Goal: Task Accomplishment & Management: Manage account settings

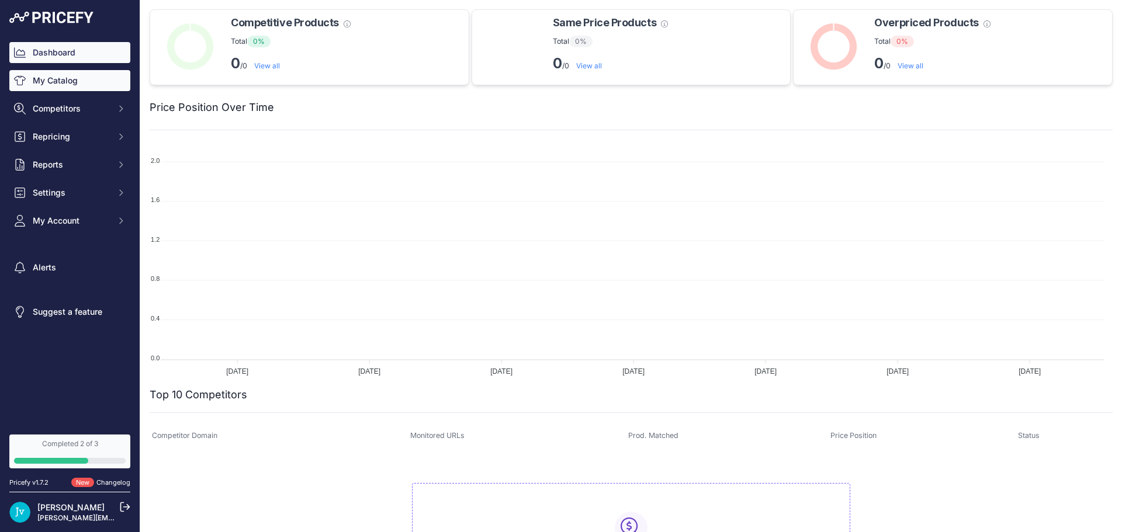
click at [91, 75] on link "My Catalog" at bounding box center [69, 80] width 121 height 21
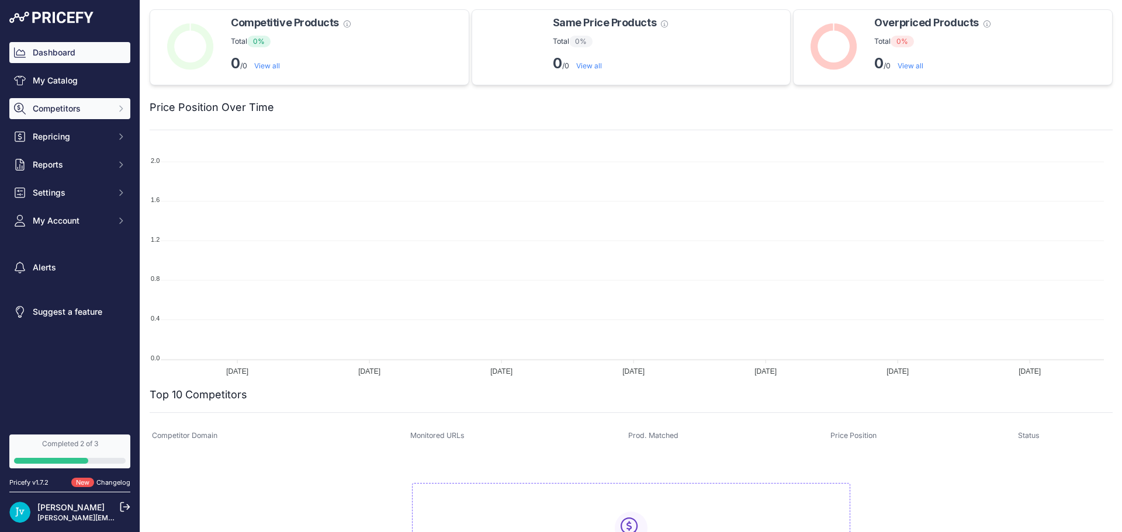
click at [87, 111] on span "Competitors" at bounding box center [71, 109] width 77 height 12
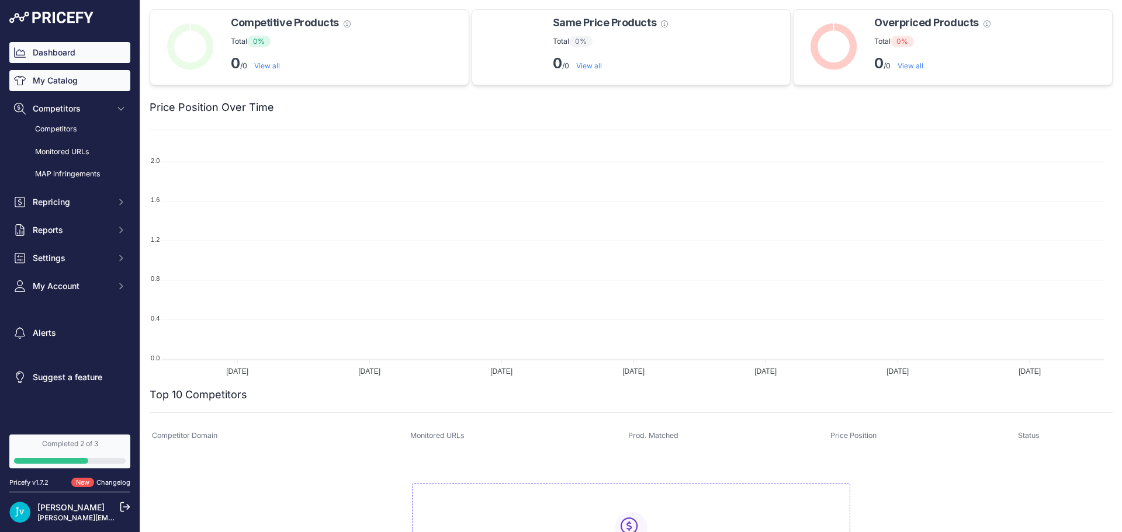
click at [81, 82] on link "My Catalog" at bounding box center [69, 80] width 121 height 21
click at [77, 122] on link "Competitors" at bounding box center [69, 129] width 121 height 20
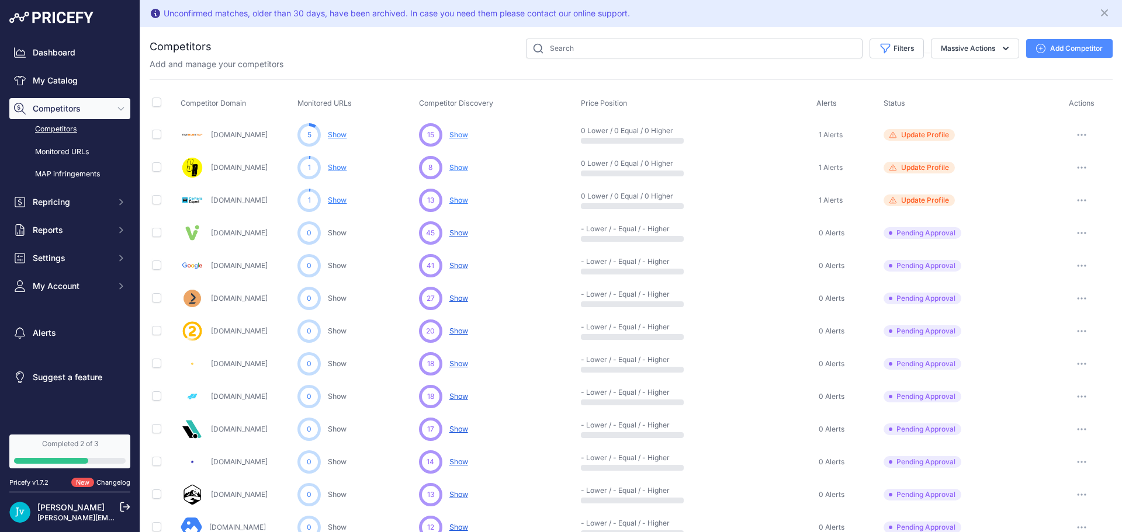
click at [60, 125] on link "Competitors" at bounding box center [69, 129] width 121 height 20
click at [53, 84] on link "My Catalog" at bounding box center [69, 80] width 121 height 21
click at [67, 85] on link "My Catalog" at bounding box center [69, 80] width 121 height 21
click at [70, 84] on link "My Catalog" at bounding box center [69, 80] width 121 height 21
click at [71, 77] on link "My Catalog" at bounding box center [69, 80] width 121 height 21
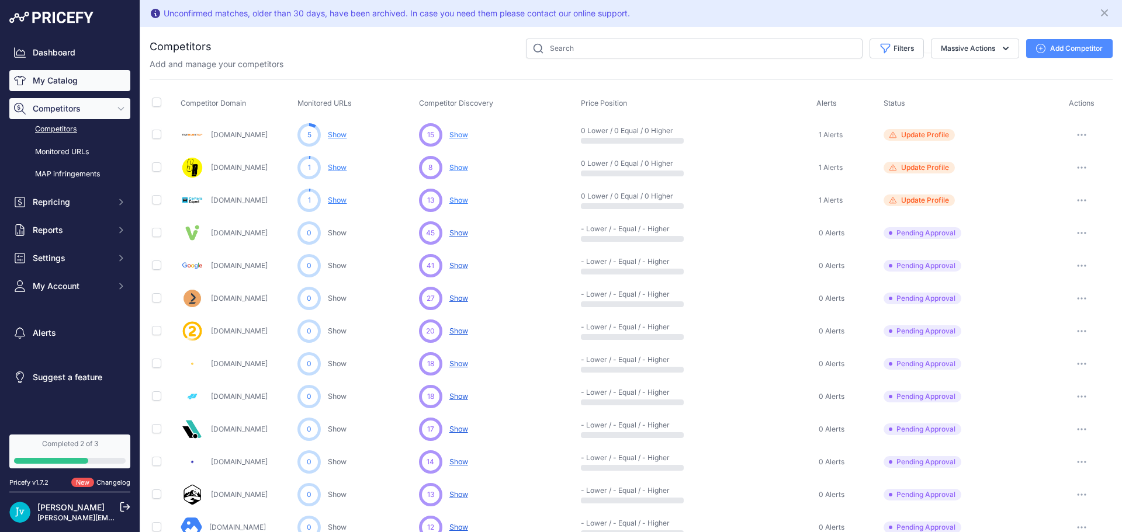
click at [71, 77] on link "My Catalog" at bounding box center [69, 80] width 121 height 21
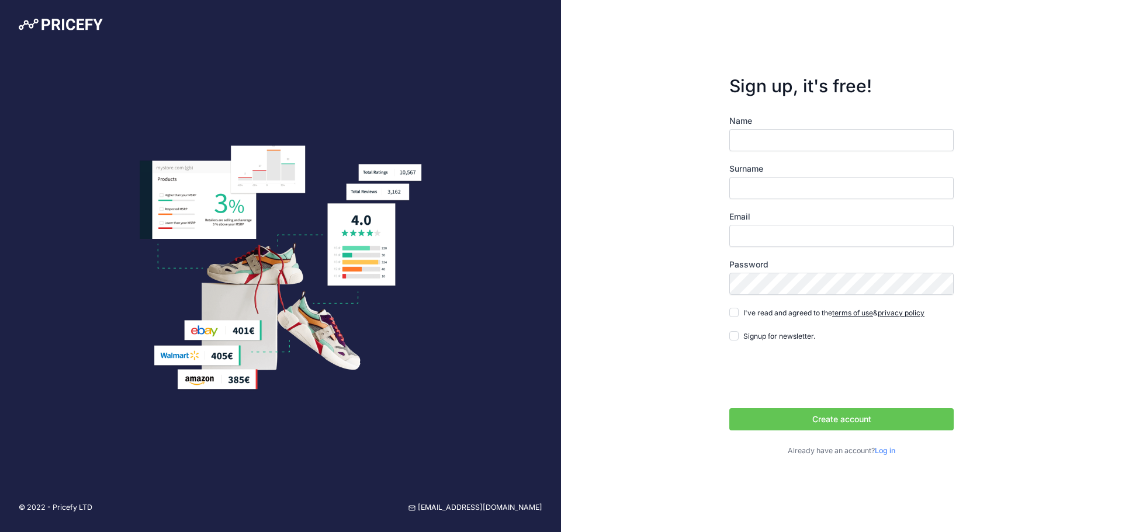
click at [884, 452] on link "Log in" at bounding box center [885, 451] width 20 height 9
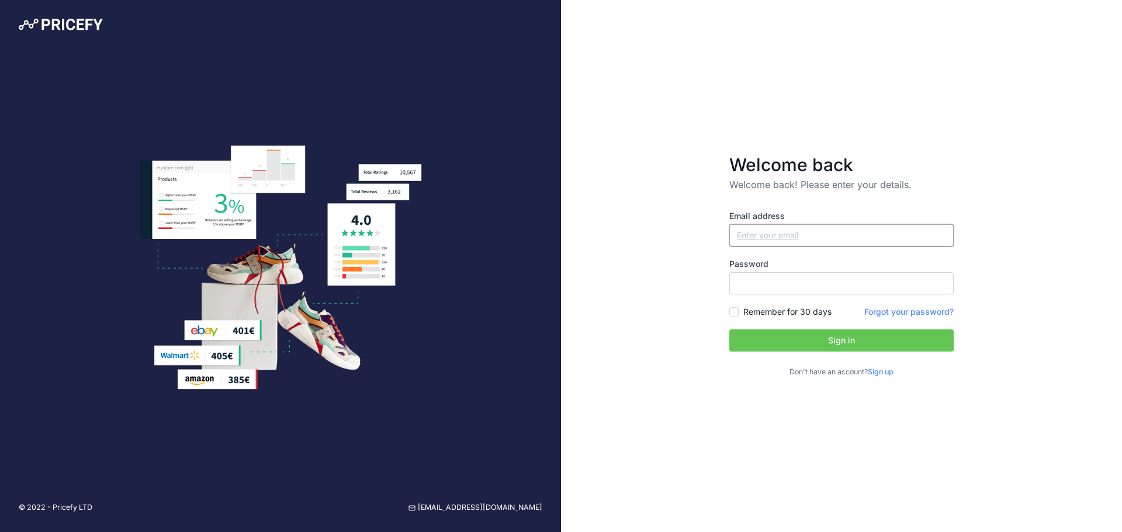
type input "[EMAIL_ADDRESS][DOMAIN_NAME]"
click at [945, 237] on input "[PERSON_NAME][EMAIL_ADDRESS][DOMAIN_NAME]" at bounding box center [841, 235] width 224 height 22
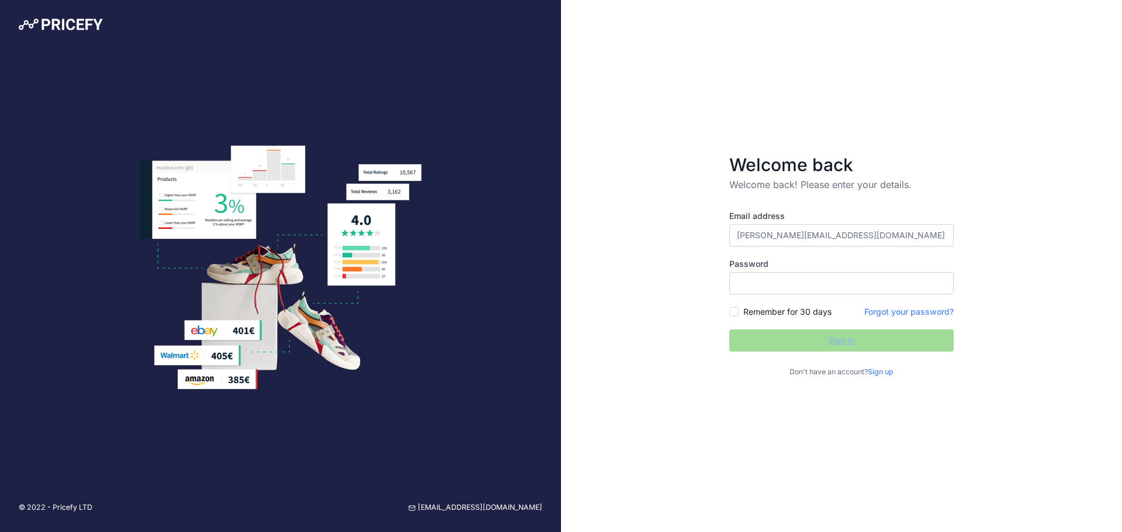
click at [981, 184] on div "Welcome back Welcome back! Please enter your details. Email address jarno.vanie…" at bounding box center [841, 266] width 561 height 532
click at [905, 334] on button "Sign in" at bounding box center [841, 341] width 224 height 22
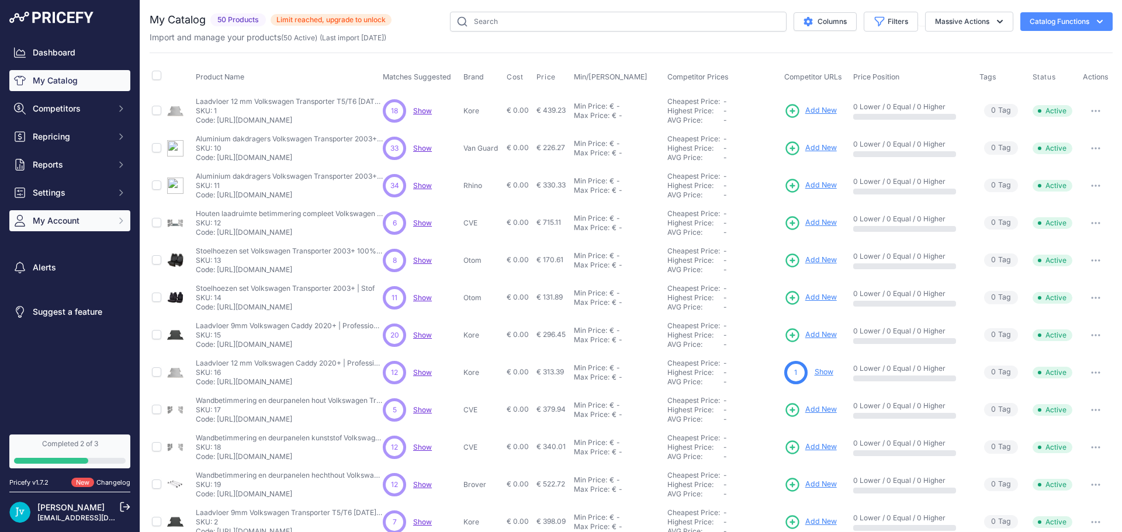
click at [65, 217] on span "My Account" at bounding box center [71, 221] width 77 height 12
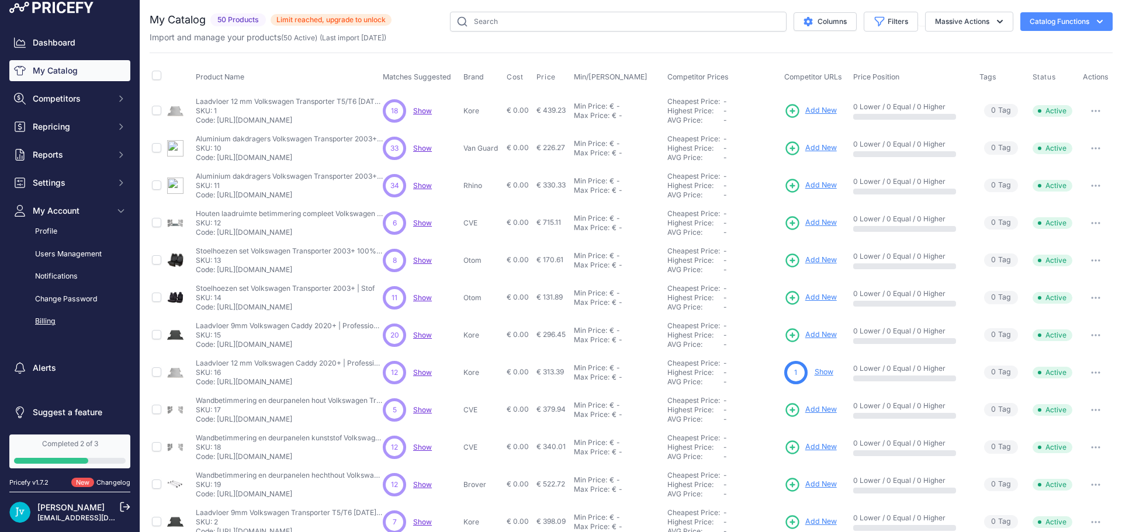
scroll to position [12, 0]
click at [44, 230] on link "Profile" at bounding box center [69, 229] width 121 height 20
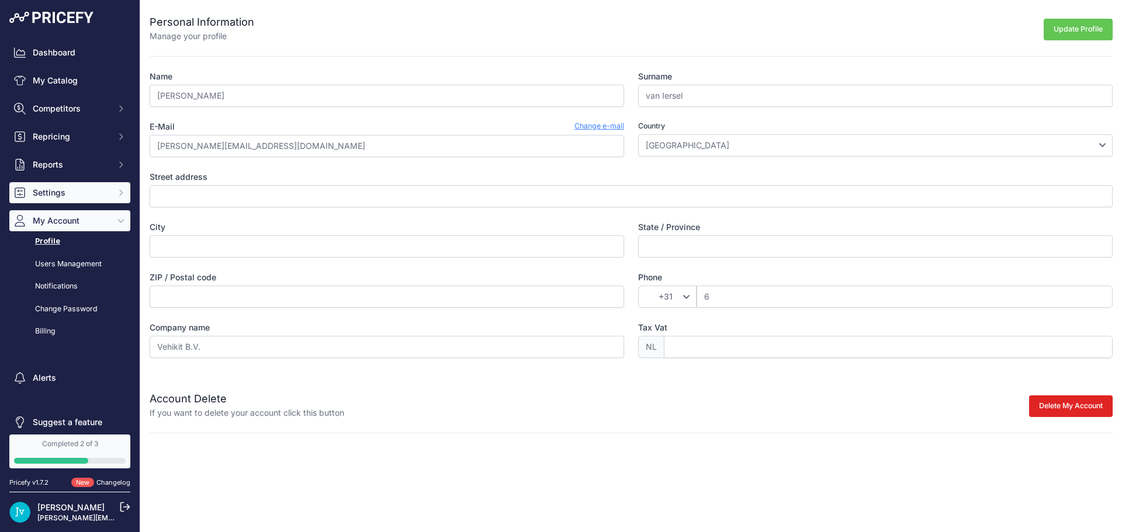
click at [50, 199] on button "Settings" at bounding box center [69, 192] width 121 height 21
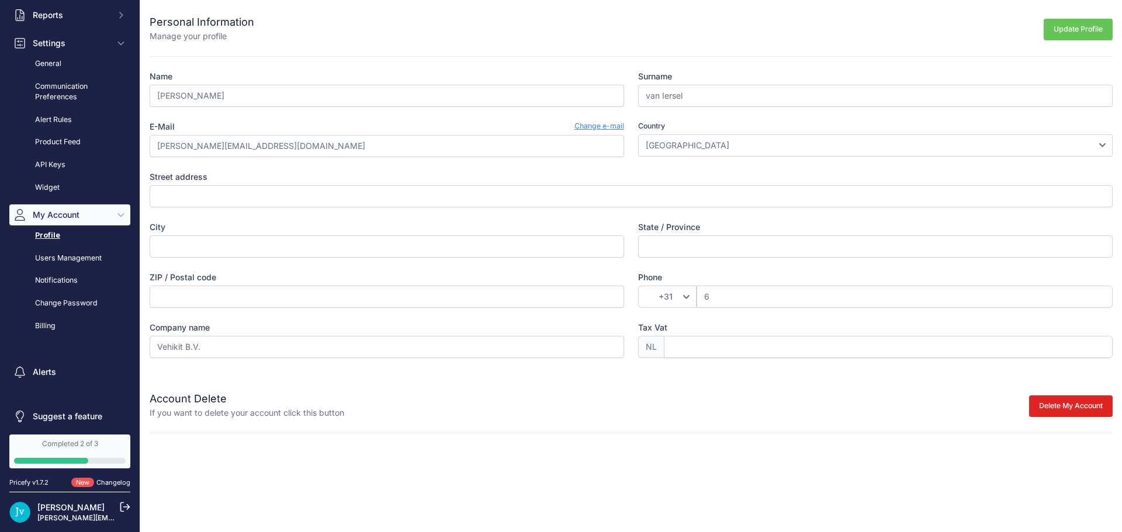
scroll to position [156, 0]
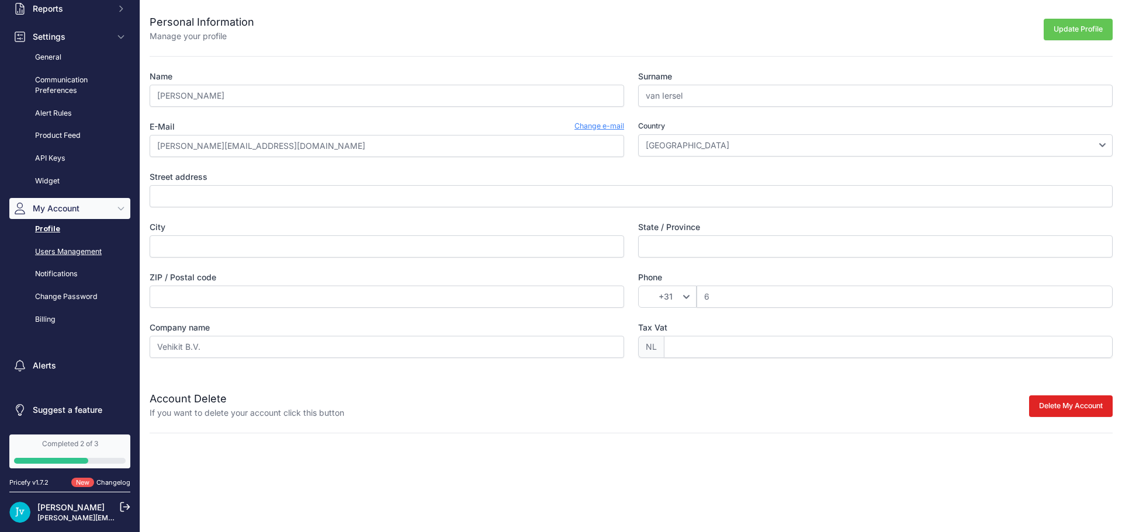
click at [71, 253] on link "Users Management" at bounding box center [69, 252] width 121 height 20
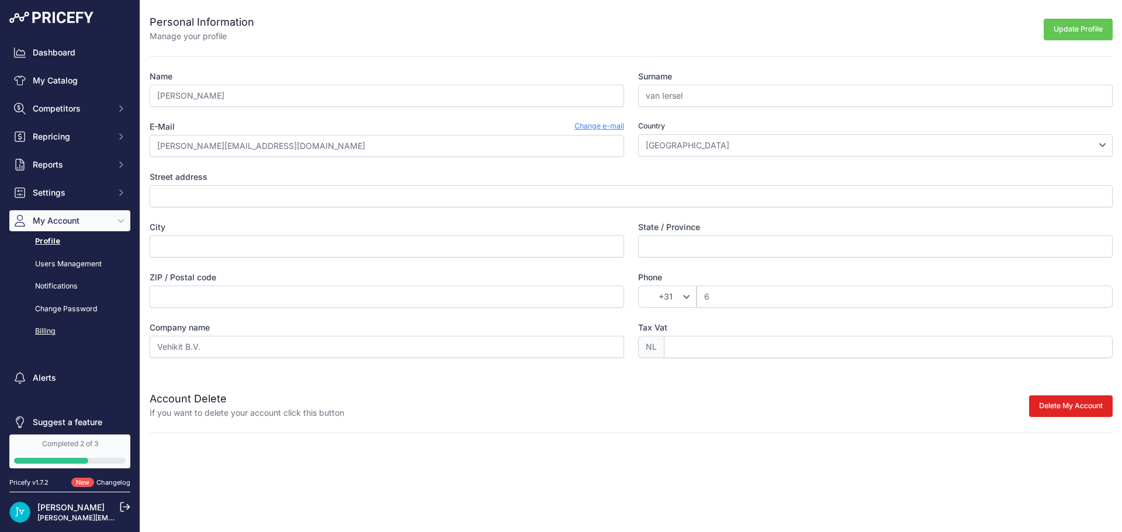
scroll to position [12, 0]
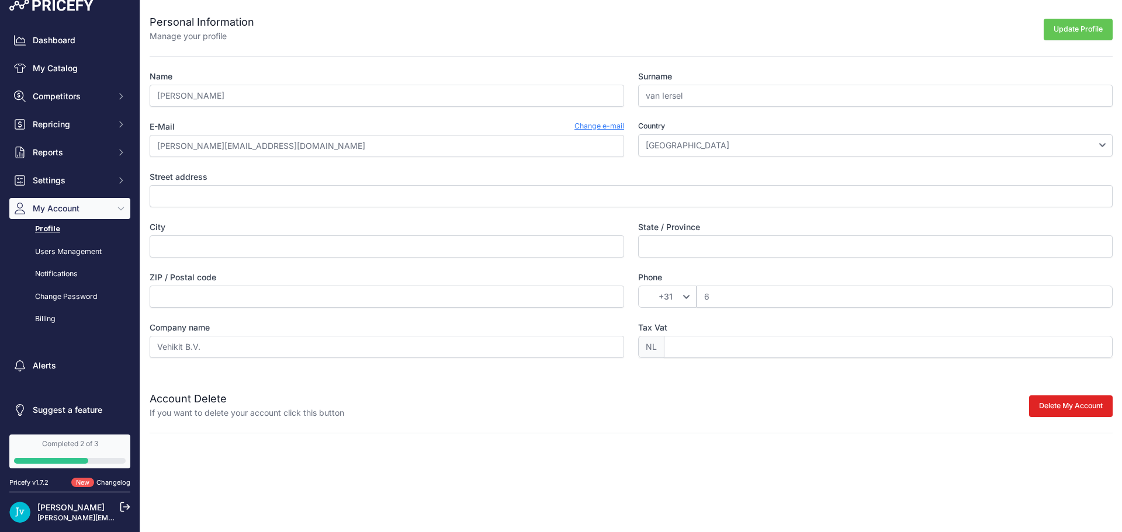
click at [77, 512] on link "[PERSON_NAME]" at bounding box center [70, 508] width 67 height 10
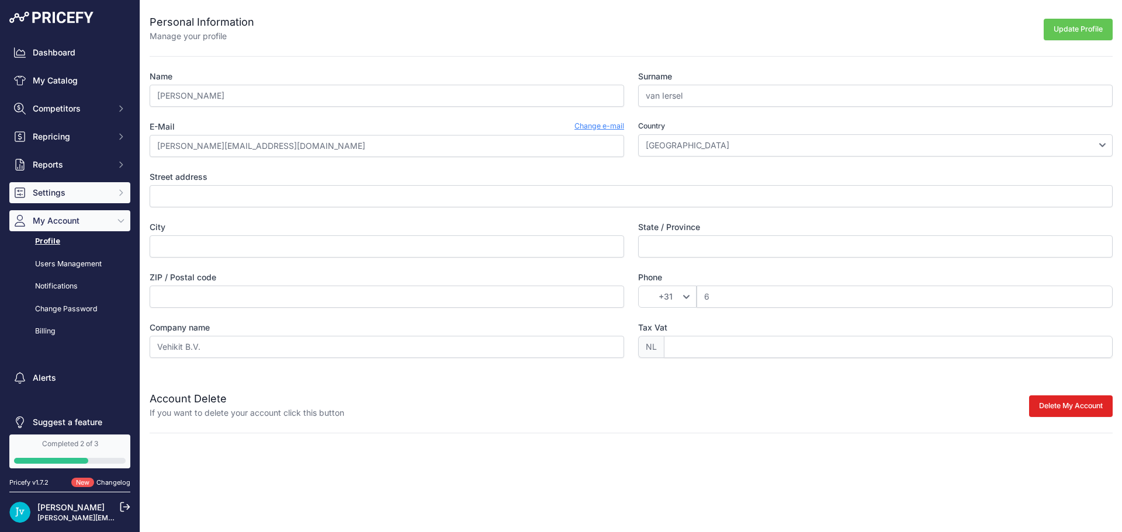
click at [53, 189] on span "Settings" at bounding box center [71, 193] width 77 height 12
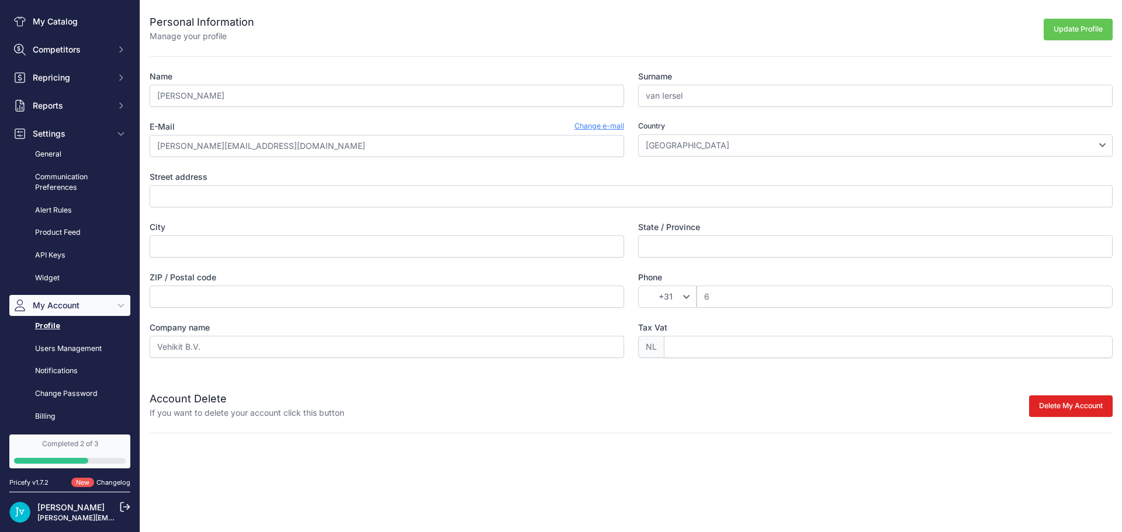
scroll to position [156, 0]
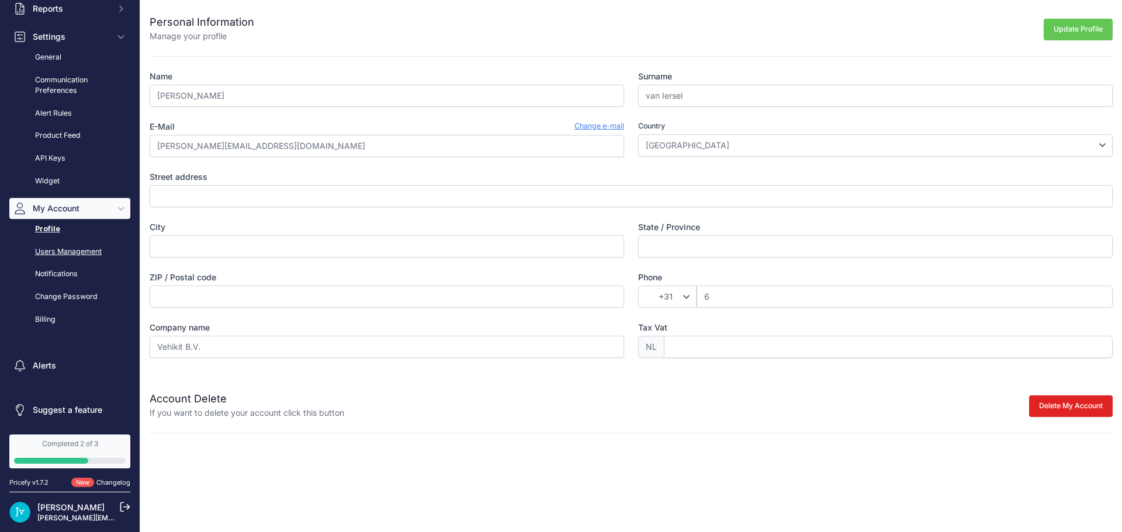
click at [59, 254] on link "Users Management" at bounding box center [69, 252] width 121 height 20
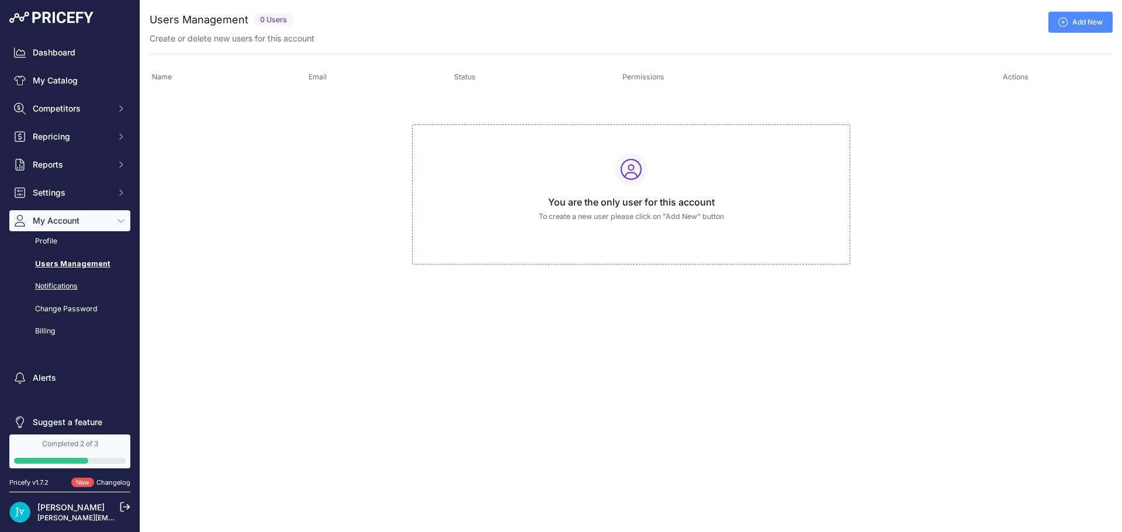
click at [70, 285] on link "Notifications" at bounding box center [69, 286] width 121 height 20
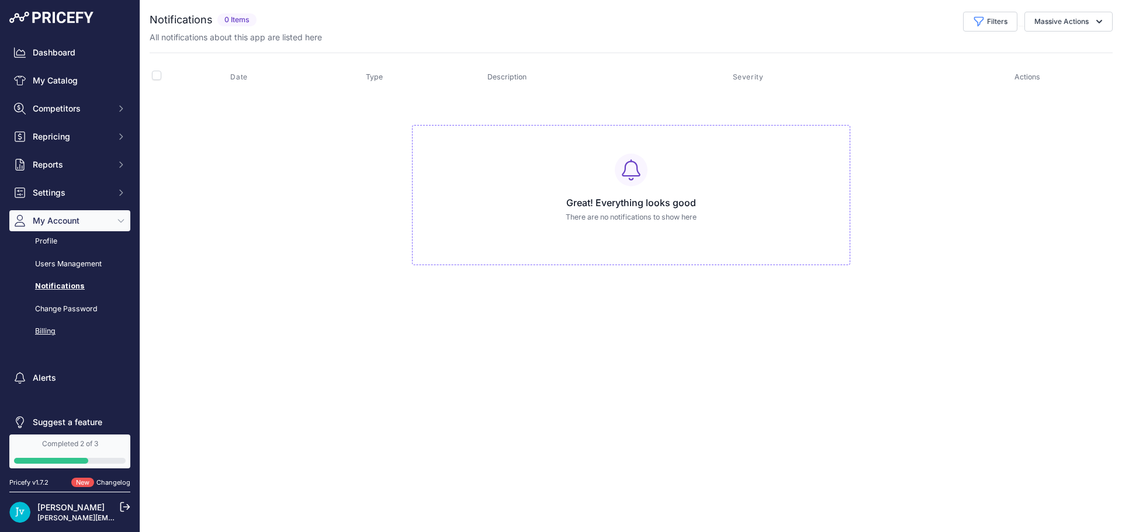
click at [46, 327] on link "Billing" at bounding box center [69, 331] width 121 height 20
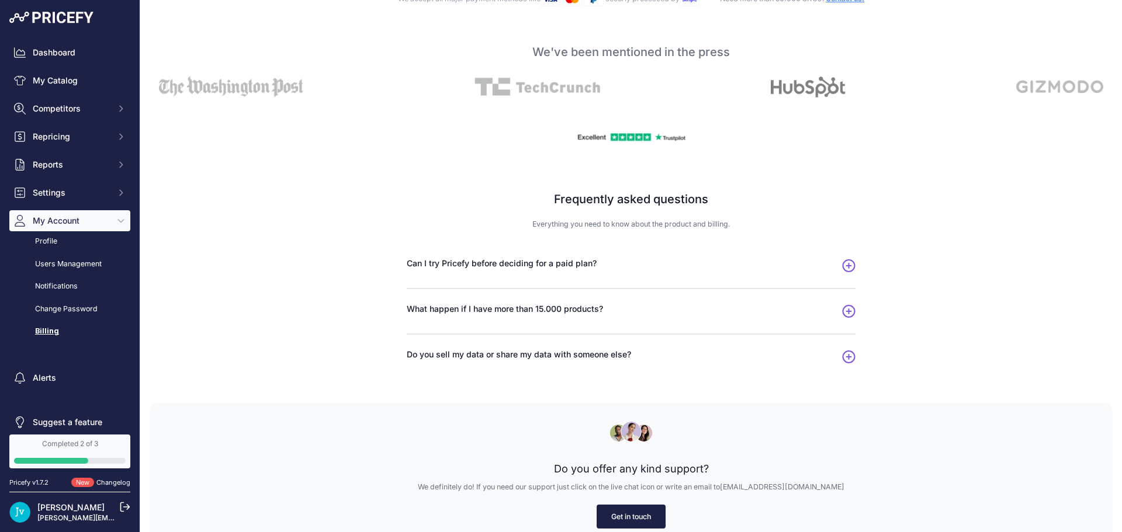
scroll to position [579, 0]
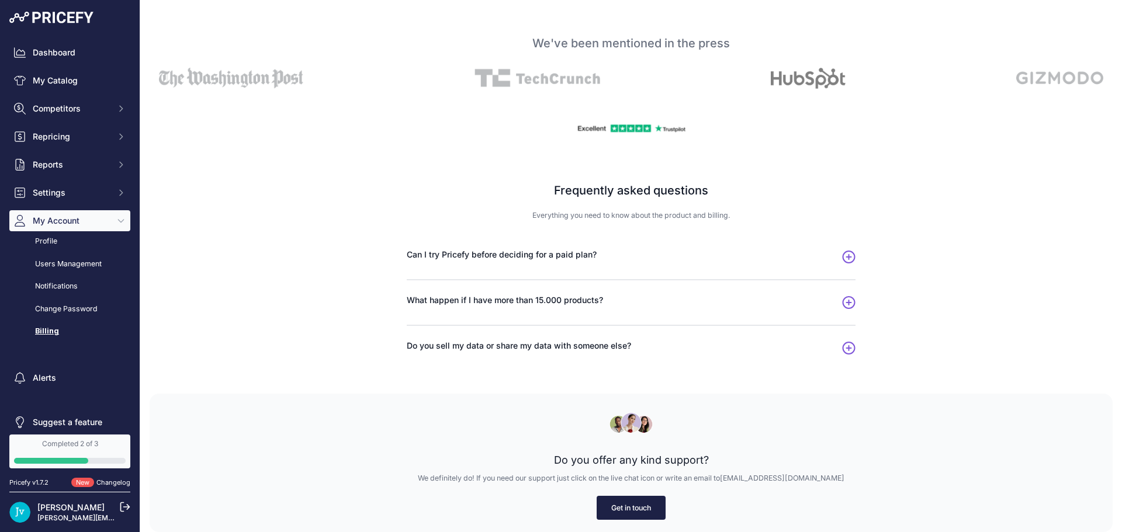
click at [639, 507] on link "Get in touch" at bounding box center [631, 508] width 69 height 24
click at [636, 511] on link "Get in touch" at bounding box center [631, 508] width 69 height 24
click at [617, 504] on link "Get in touch" at bounding box center [631, 508] width 69 height 24
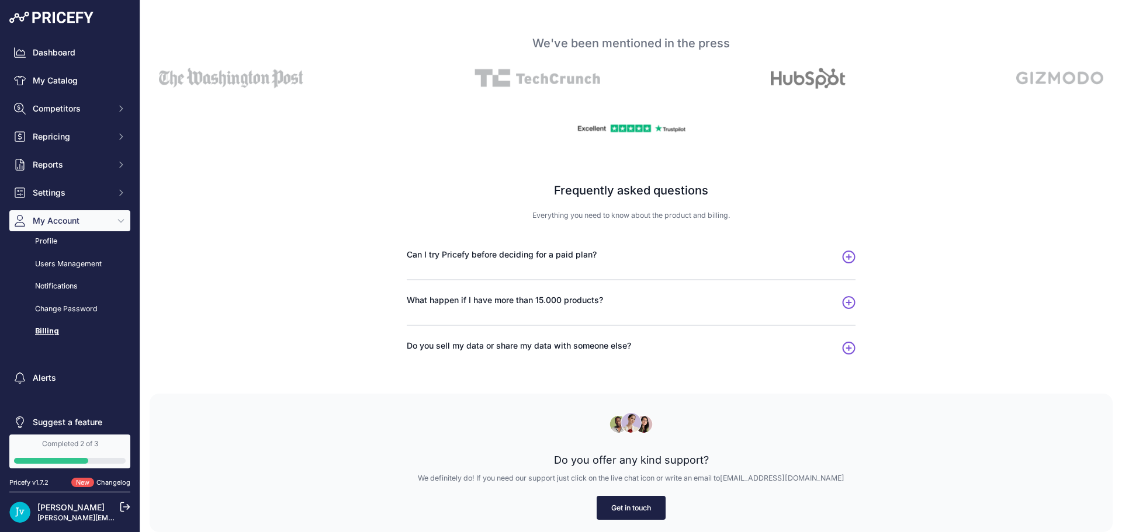
click at [618, 508] on link "Get in touch" at bounding box center [631, 508] width 69 height 24
click at [622, 509] on link "Get in touch" at bounding box center [631, 508] width 69 height 24
click at [622, 508] on link "Get in touch" at bounding box center [631, 508] width 69 height 24
